Goal: Task Accomplishment & Management: Use online tool/utility

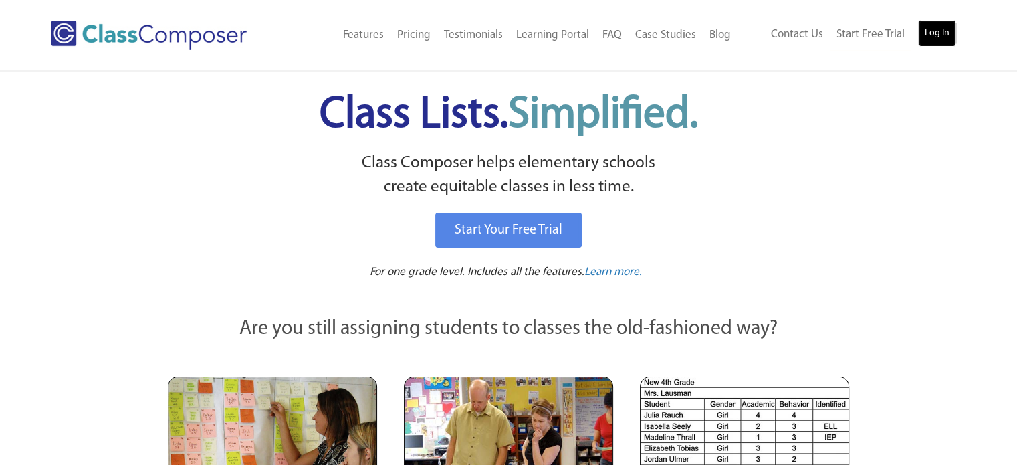
click at [951, 26] on link "Log In" at bounding box center [937, 33] width 38 height 27
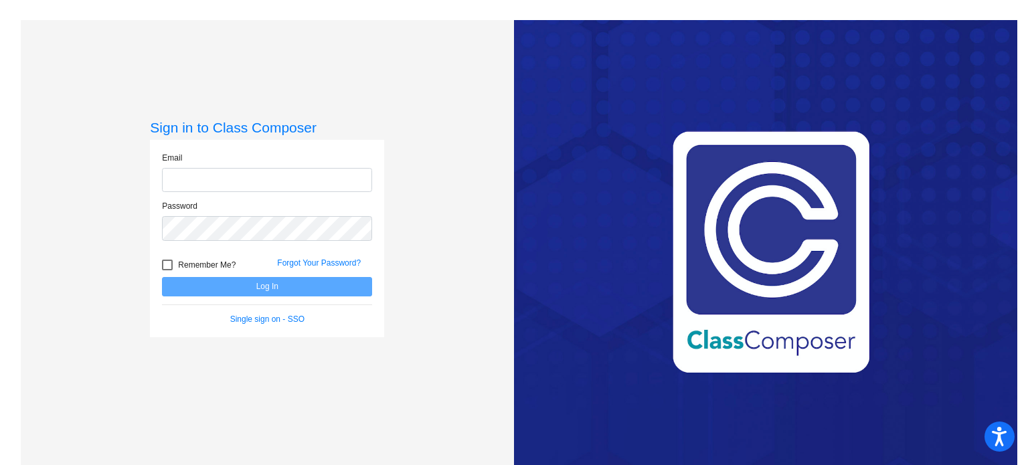
type input "[EMAIL_ADDRESS][DOMAIN_NAME]"
click at [245, 290] on button "Log In" at bounding box center [267, 286] width 210 height 19
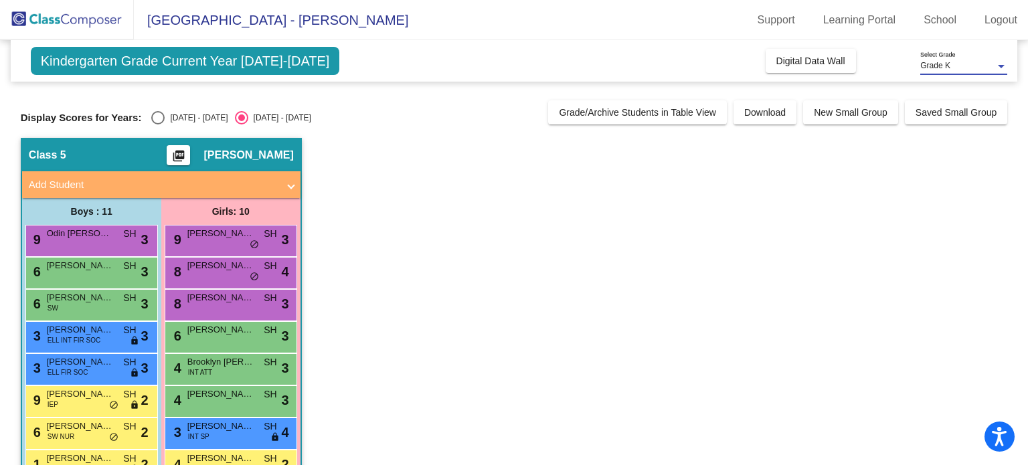
click at [943, 66] on span "Grade K" at bounding box center [935, 65] width 30 height 9
click at [943, 66] on span "Grade K" at bounding box center [963, 66] width 87 height 24
click at [812, 60] on span "Digital Data Wall" at bounding box center [810, 61] width 69 height 11
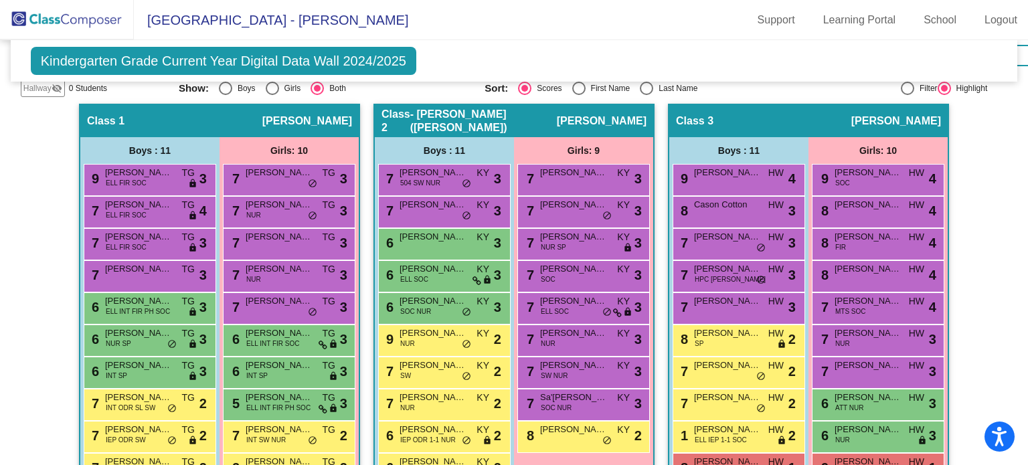
scroll to position [401, 0]
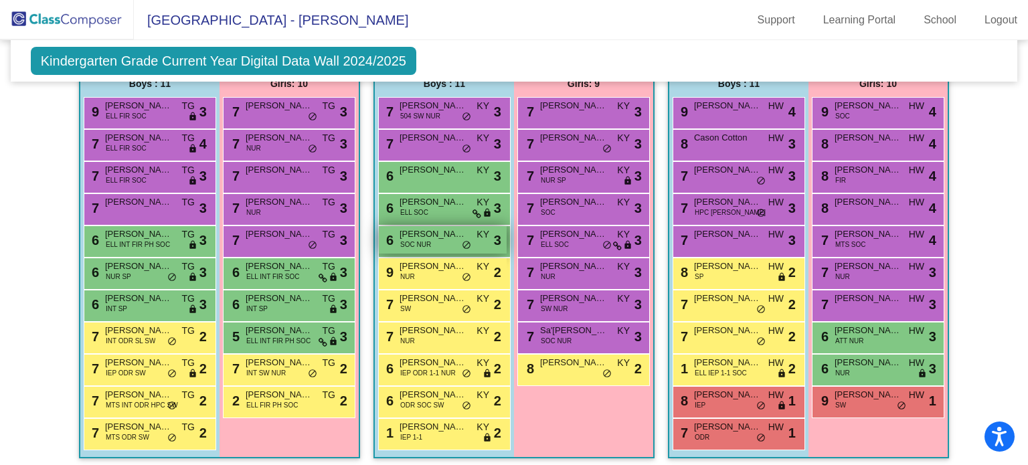
click at [468, 246] on div "6 Tallack Windom SOC NUR KY lock do_not_disturb_alt 3" at bounding box center [443, 239] width 128 height 27
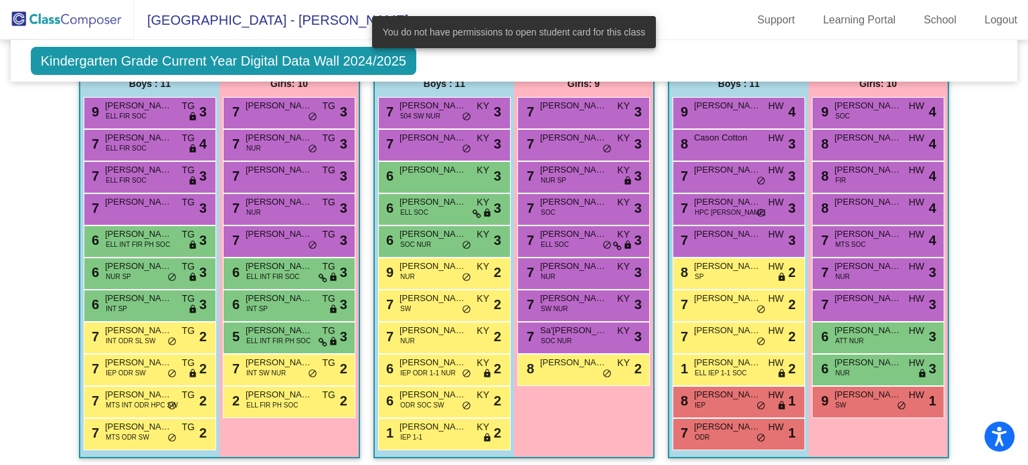
click at [718, 46] on div "Kindergarten Grade Current Year Digital Data Wall 2024/2025 Add, Move, or Retai…" at bounding box center [514, 60] width 1007 height 41
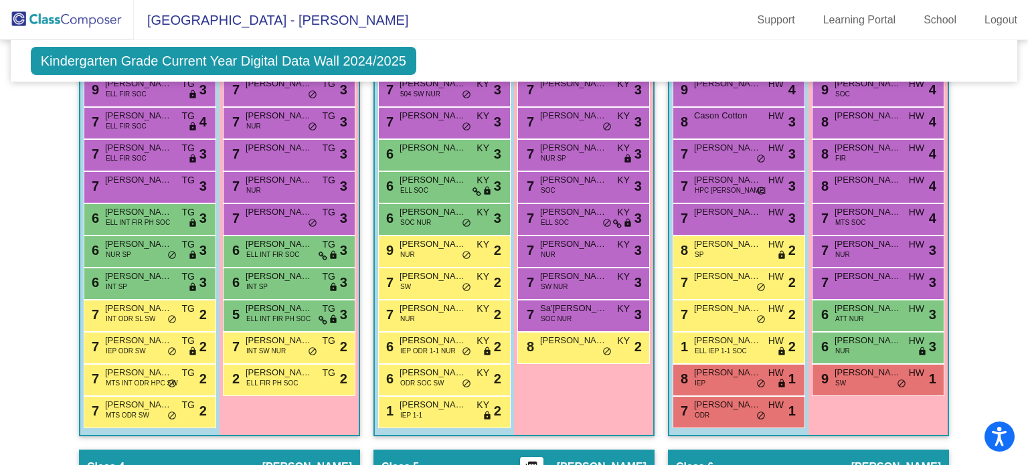
scroll to position [403, 0]
